Goal: Find specific page/section: Find specific page/section

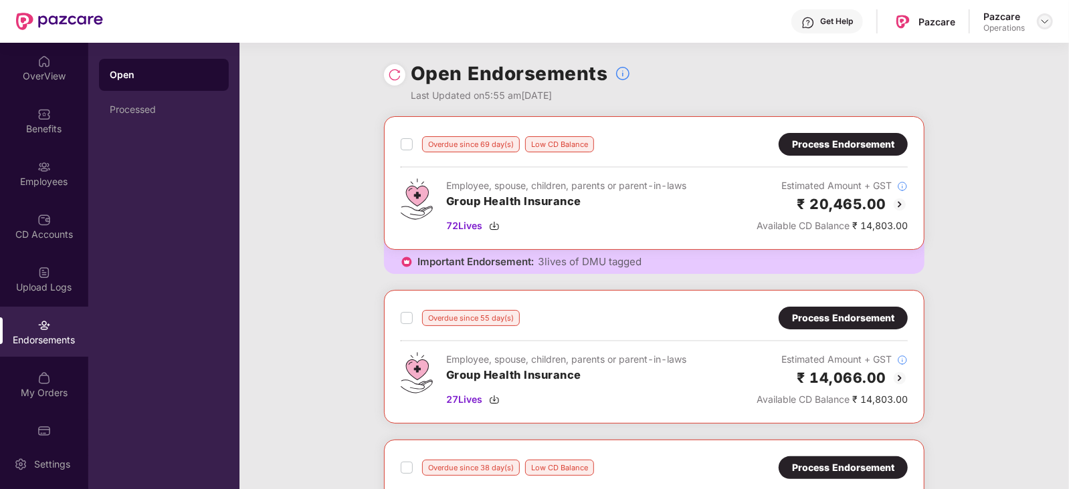
click at [1043, 13] on div at bounding box center [1044, 21] width 16 height 16
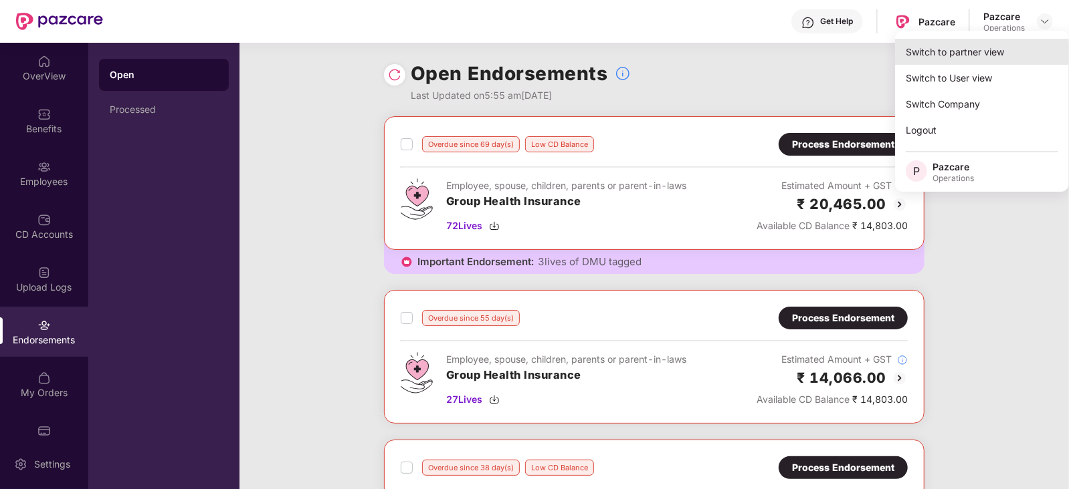
click at [945, 63] on div "Switch to partner view" at bounding box center [982, 52] width 174 height 26
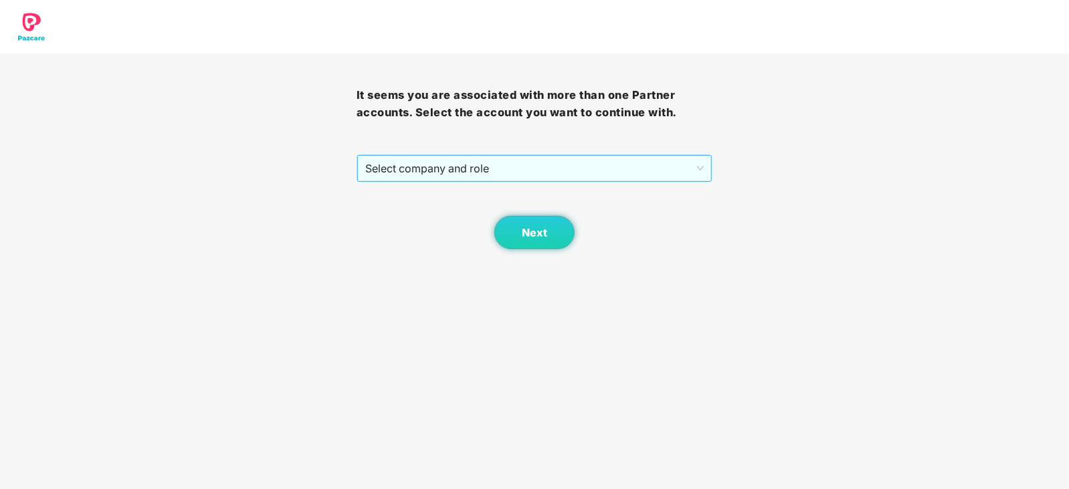
click at [411, 173] on span "Select company and role" at bounding box center [534, 168] width 339 height 25
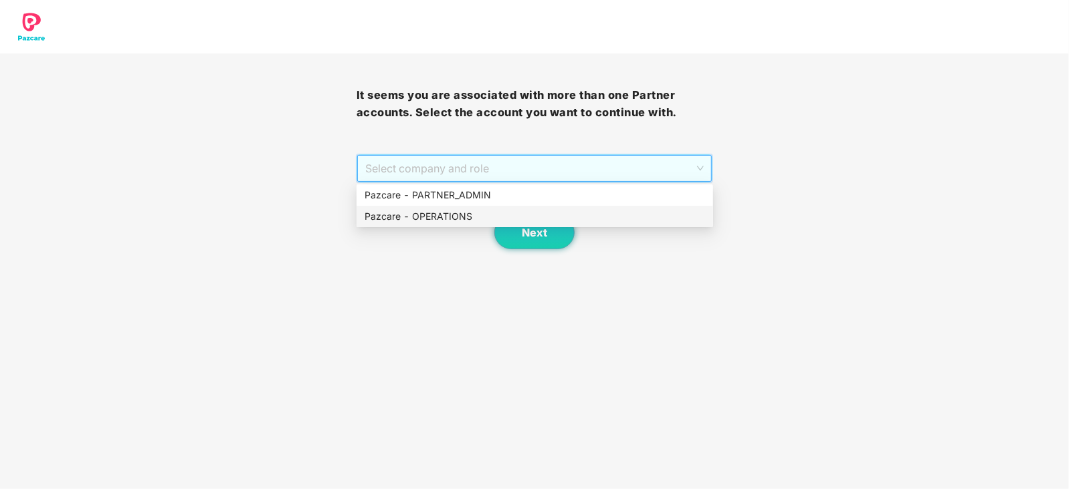
click at [415, 219] on div "Pazcare - OPERATIONS" at bounding box center [534, 216] width 340 height 15
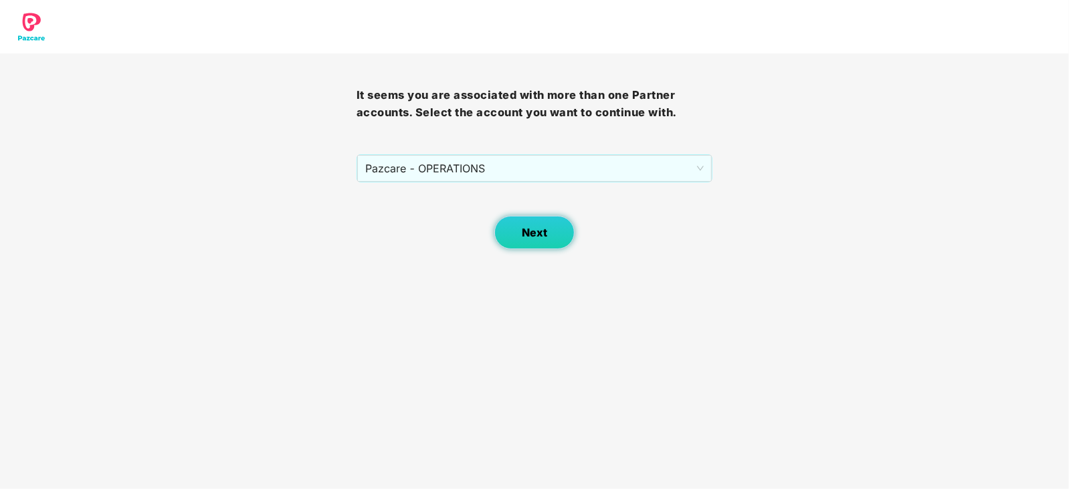
click at [528, 241] on button "Next" at bounding box center [534, 232] width 80 height 33
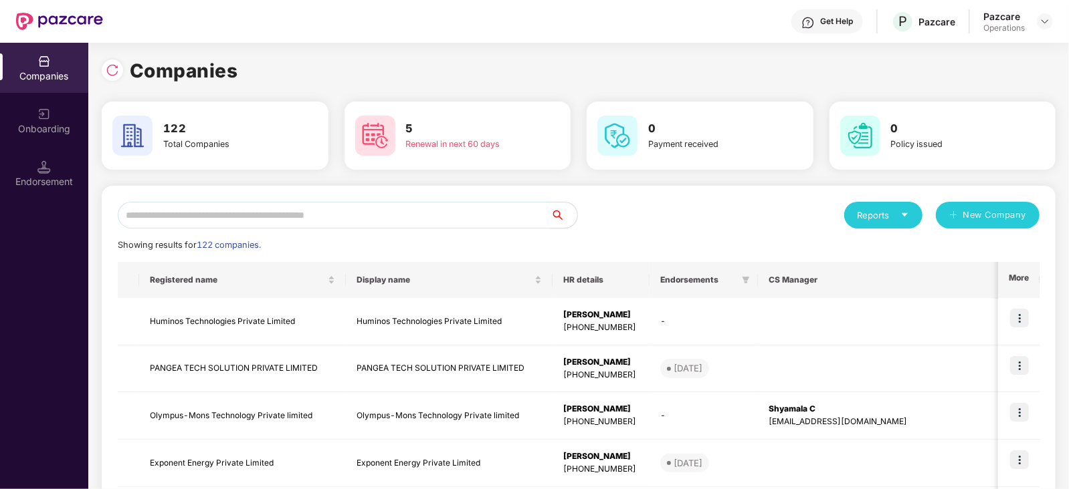
click at [431, 205] on input "text" at bounding box center [334, 215] width 433 height 27
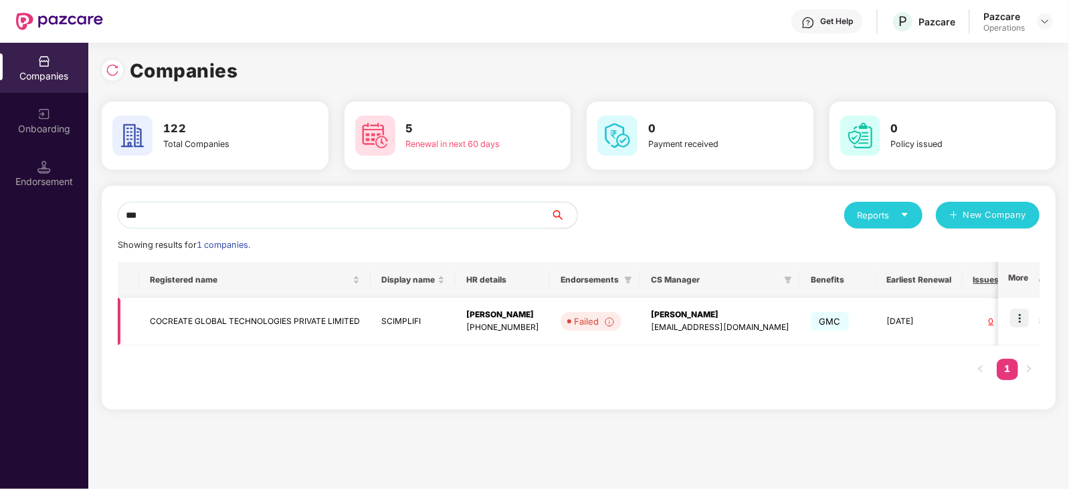
type input "***"
click at [310, 328] on td "COCREATE GLOBAL TECHNOLOGIES PRIVATE LIMITED" at bounding box center [254, 321] width 231 height 47
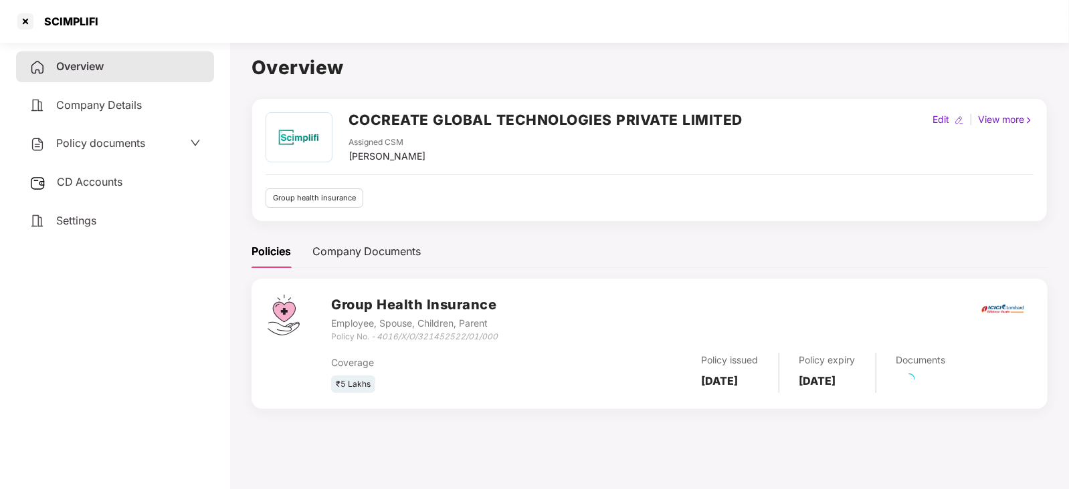
click at [72, 179] on span "CD Accounts" at bounding box center [90, 181] width 66 height 13
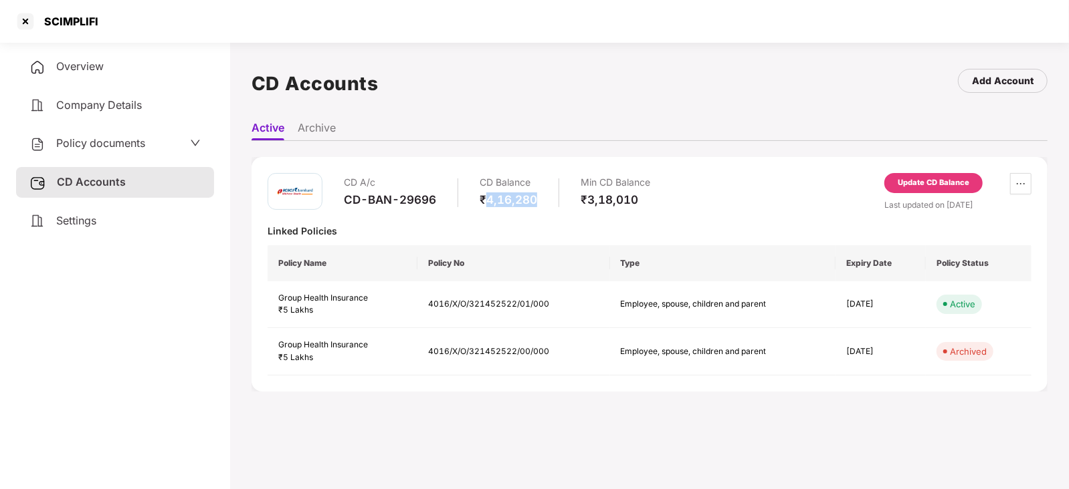
drag, startPoint x: 488, startPoint y: 199, endPoint x: 537, endPoint y: 195, distance: 48.9
click at [537, 195] on div "CD A/c CD-BAN-29696 CD Balance ₹4,16,280 Min CD Balance ₹3,18,010" at bounding box center [497, 192] width 306 height 38
copy div "4,16,280"
drag, startPoint x: 42, startPoint y: 27, endPoint x: 104, endPoint y: 21, distance: 61.8
click at [104, 21] on div "SCIMPLIFI" at bounding box center [534, 21] width 1069 height 43
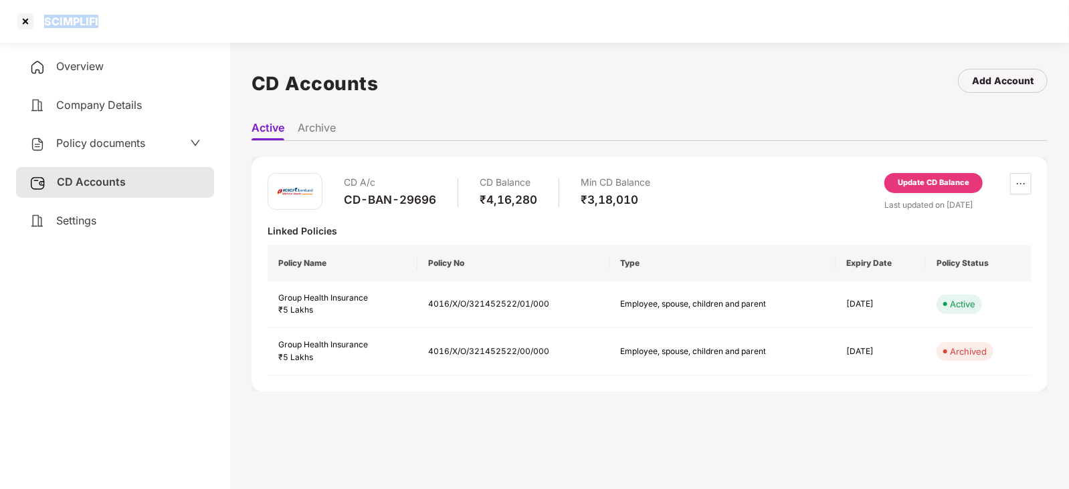
copy div "SCIMPLIFI"
click at [24, 26] on div at bounding box center [25, 21] width 21 height 21
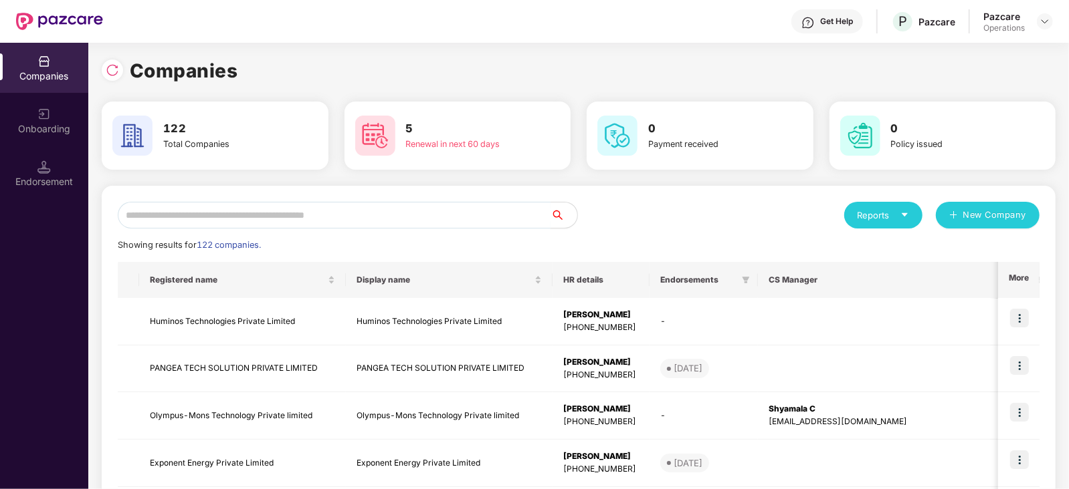
click at [280, 215] on input "text" at bounding box center [334, 215] width 433 height 27
paste input "*********"
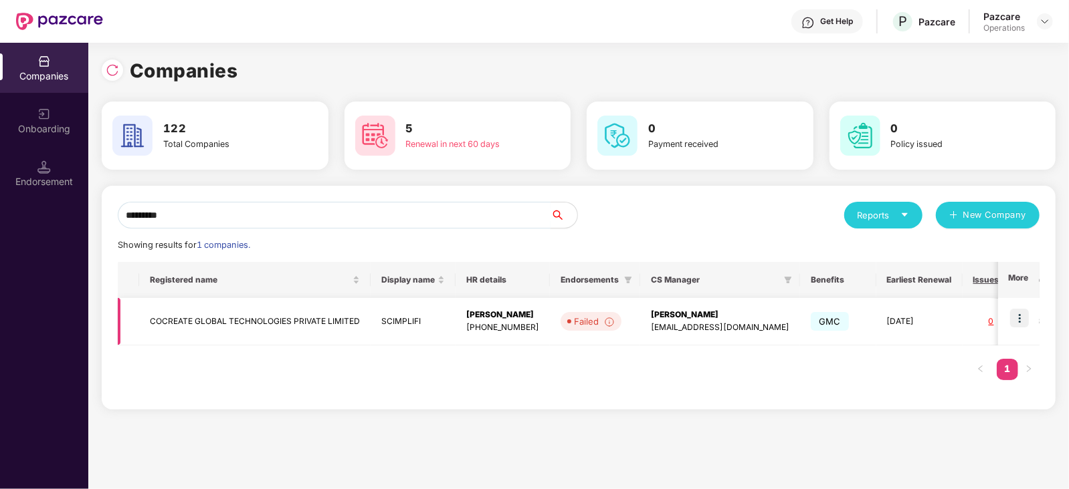
type input "*********"
click at [1026, 322] on img at bounding box center [1019, 318] width 19 height 19
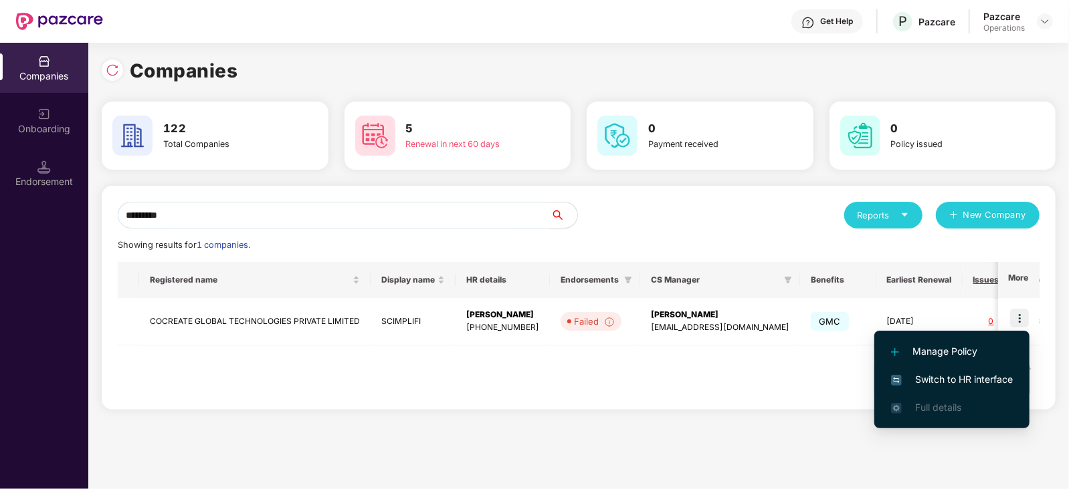
click at [992, 374] on span "Switch to HR interface" at bounding box center [952, 379] width 122 height 15
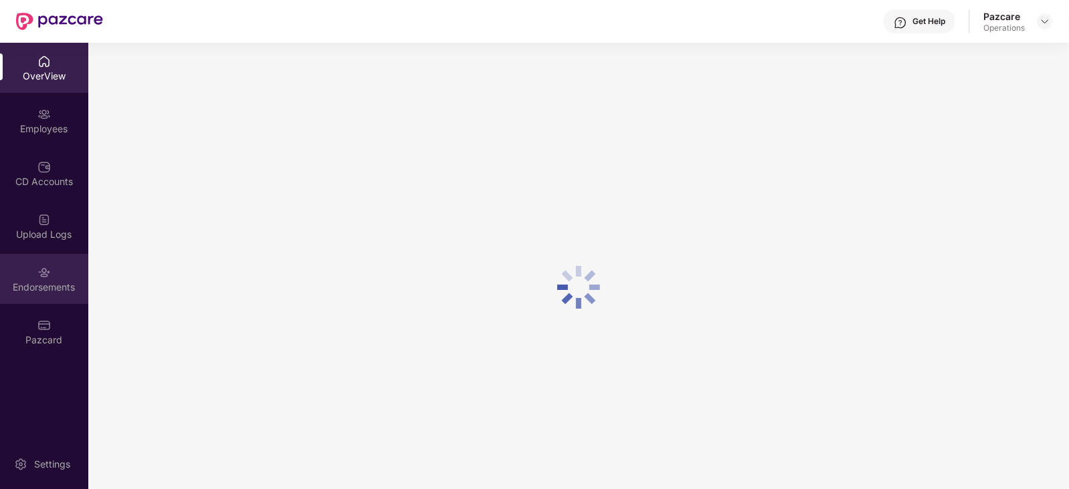
click at [70, 289] on div "Endorsements" at bounding box center [44, 287] width 88 height 13
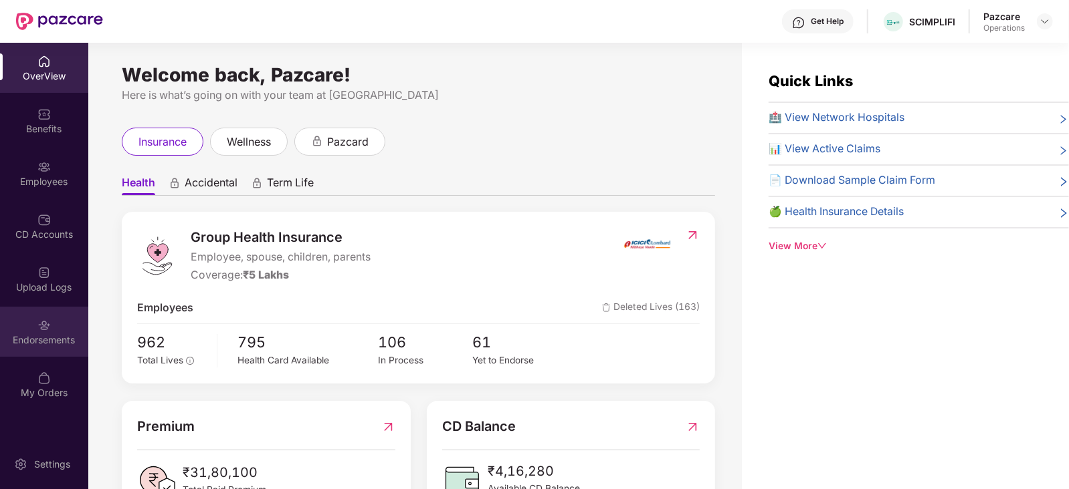
click at [46, 338] on div "Endorsements" at bounding box center [44, 340] width 88 height 13
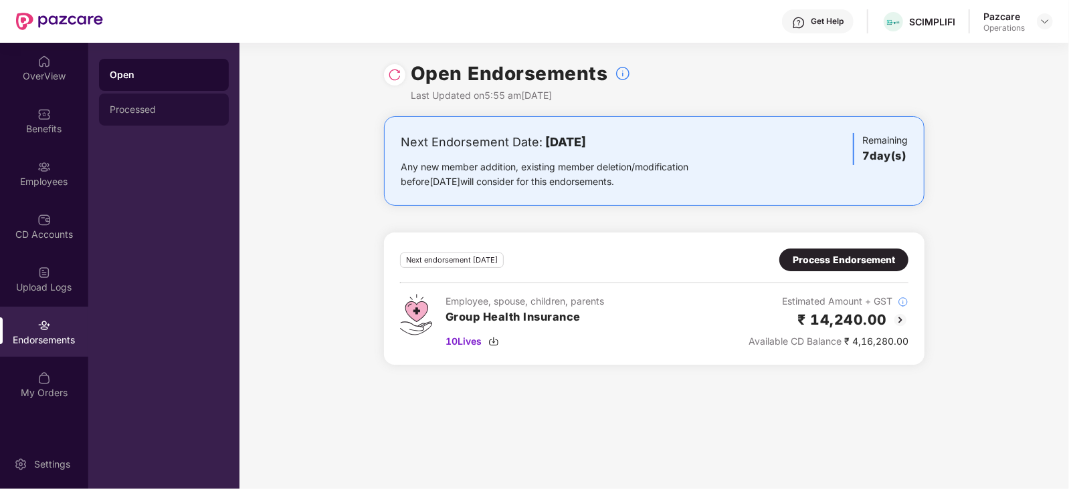
click at [135, 109] on div "Processed" at bounding box center [164, 109] width 108 height 11
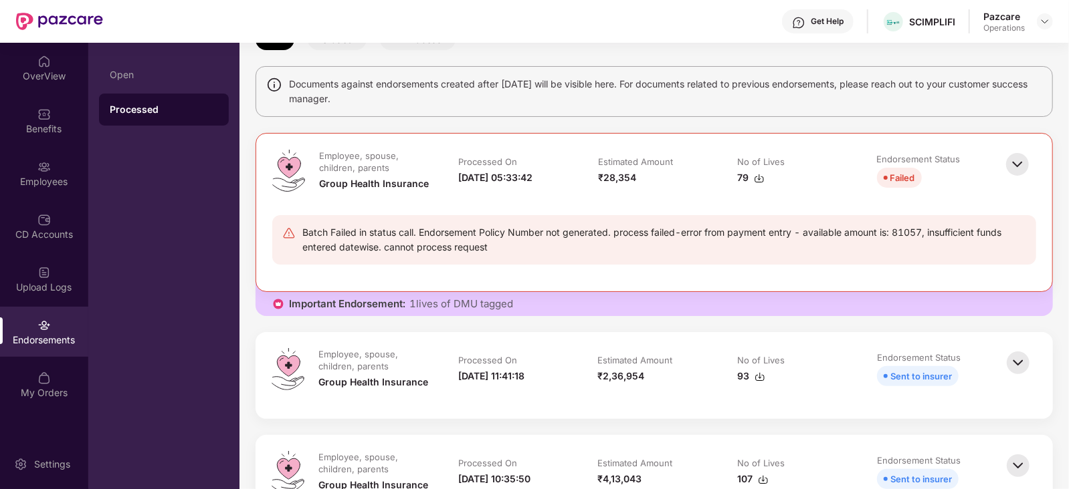
scroll to position [334, 0]
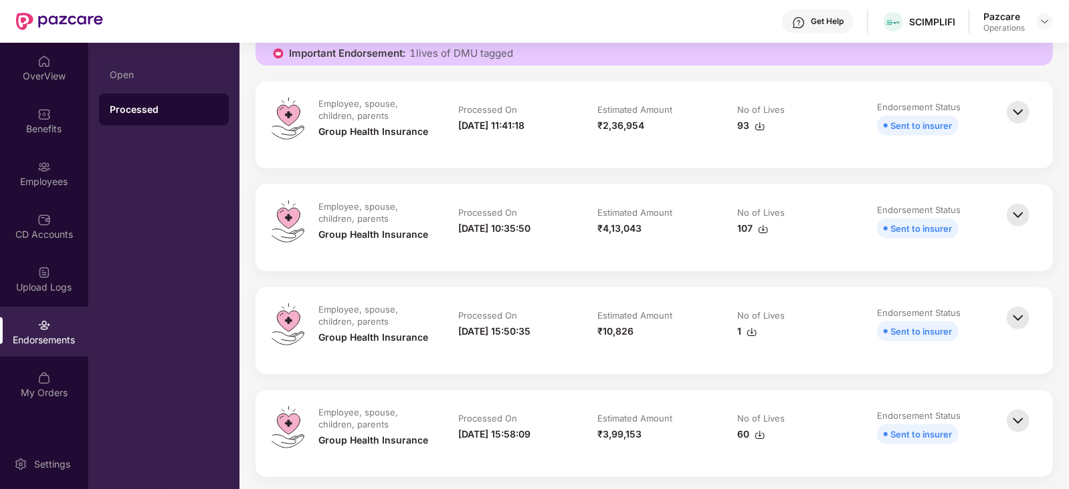
click at [1024, 218] on img at bounding box center [1017, 215] width 29 height 29
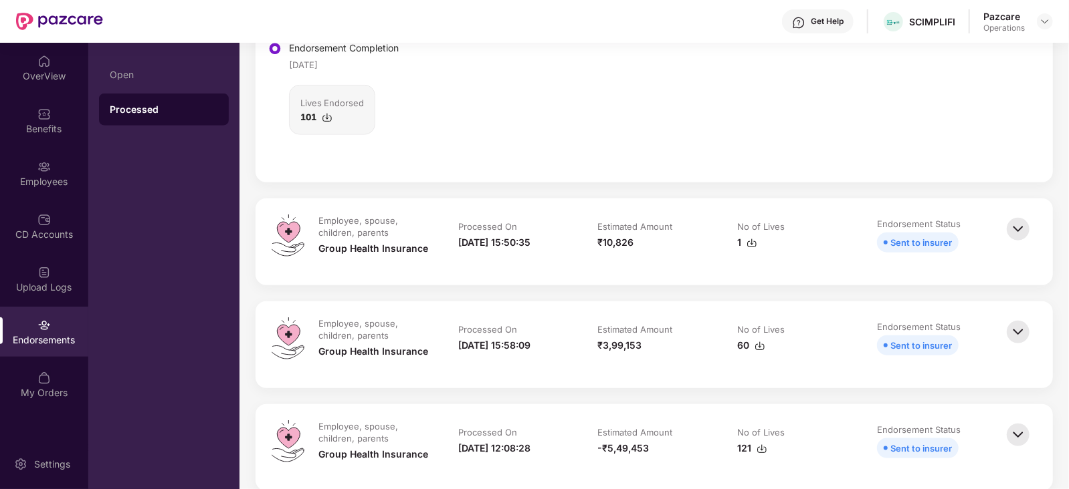
scroll to position [836, 0]
click at [1019, 335] on img at bounding box center [1017, 332] width 29 height 29
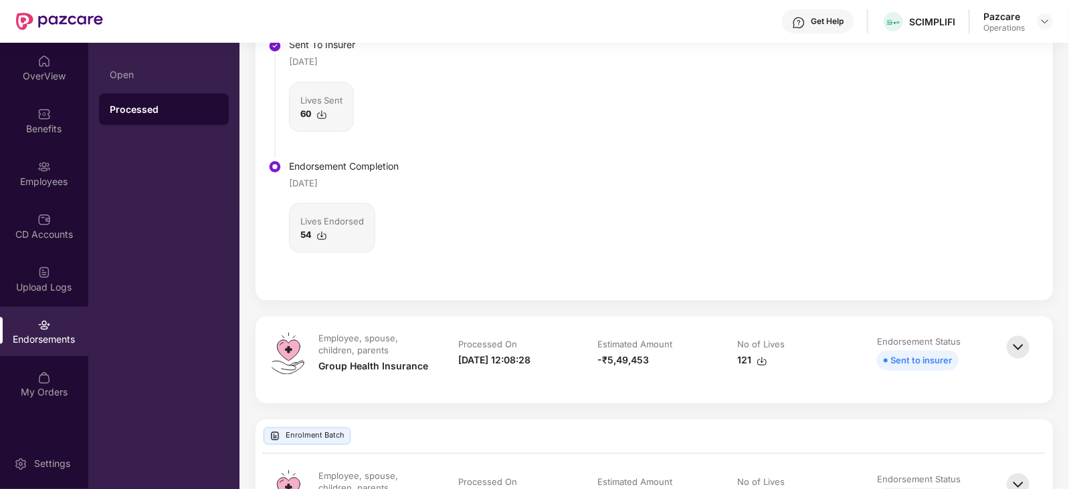
scroll to position [1421, 0]
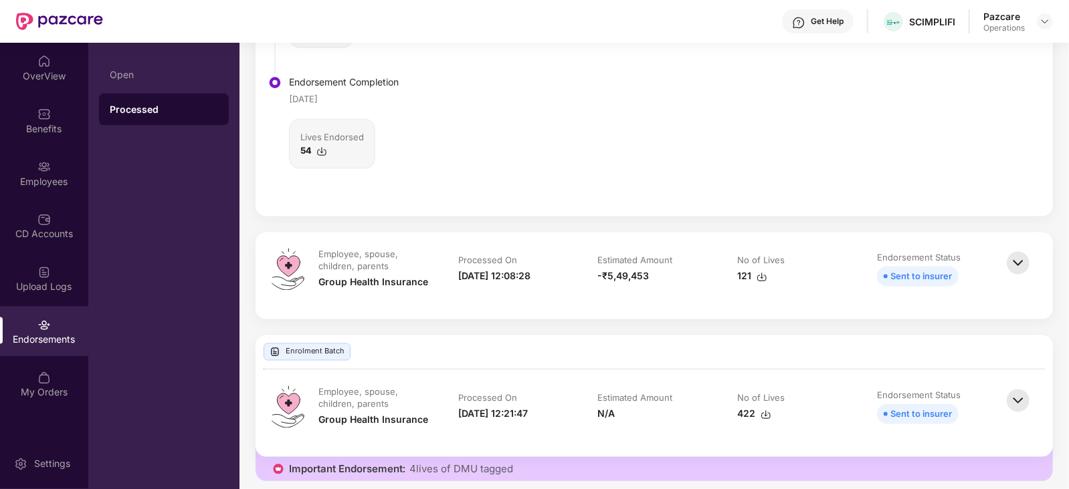
click at [1009, 262] on img at bounding box center [1017, 263] width 29 height 29
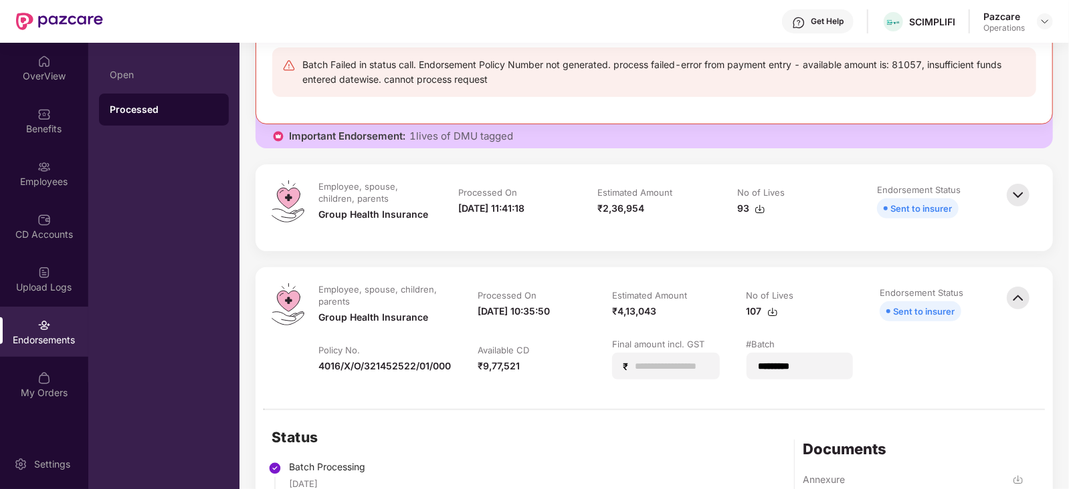
scroll to position [167, 0]
